Goal: Information Seeking & Learning: Learn about a topic

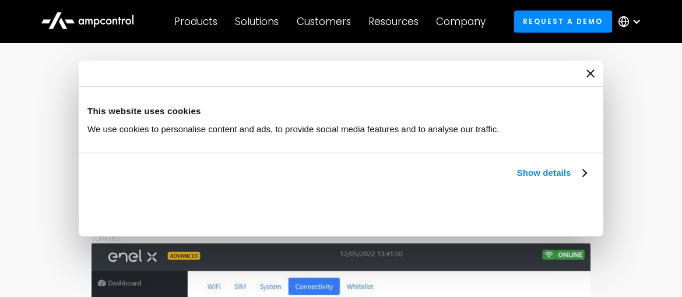
scroll to position [450, 0]
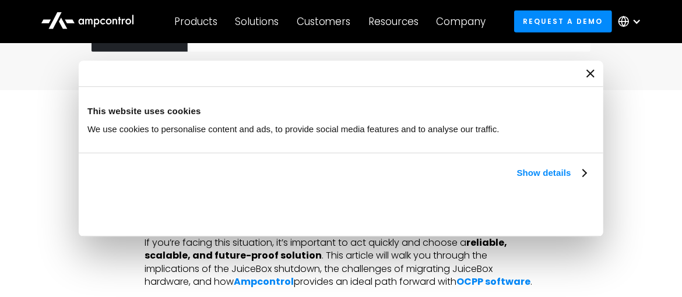
click at [586, 73] on icon "Close banner" at bounding box center [590, 73] width 8 height 8
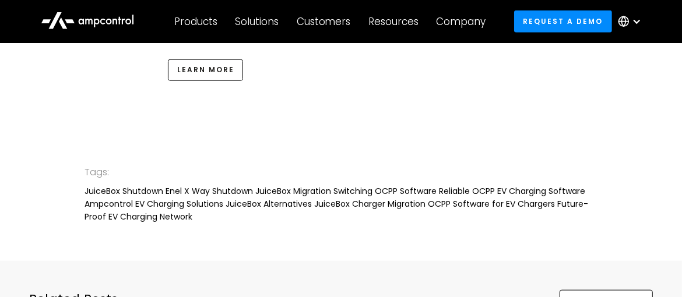
scroll to position [3830, 0]
